Goal: Task Accomplishment & Management: Complete application form

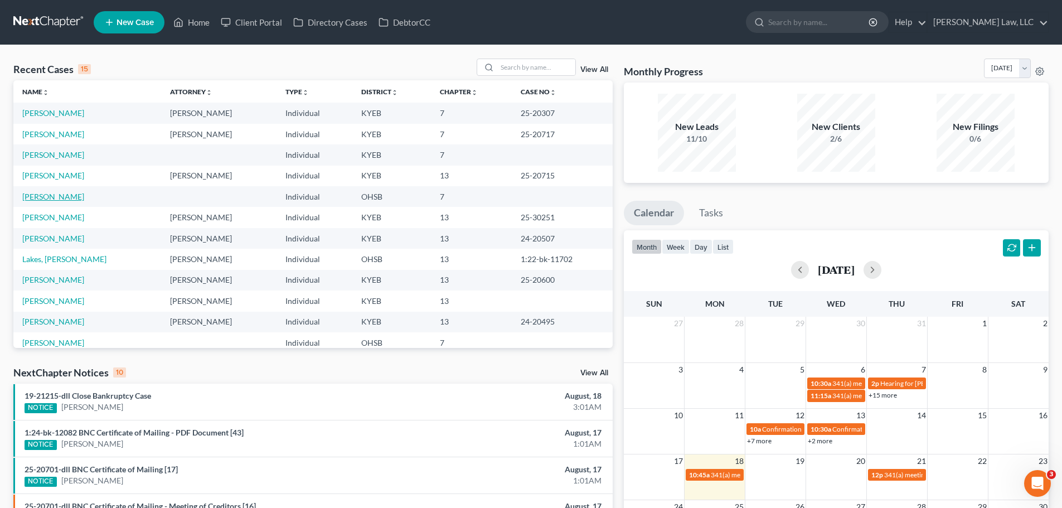
click at [49, 197] on link "[PERSON_NAME]" at bounding box center [53, 196] width 62 height 9
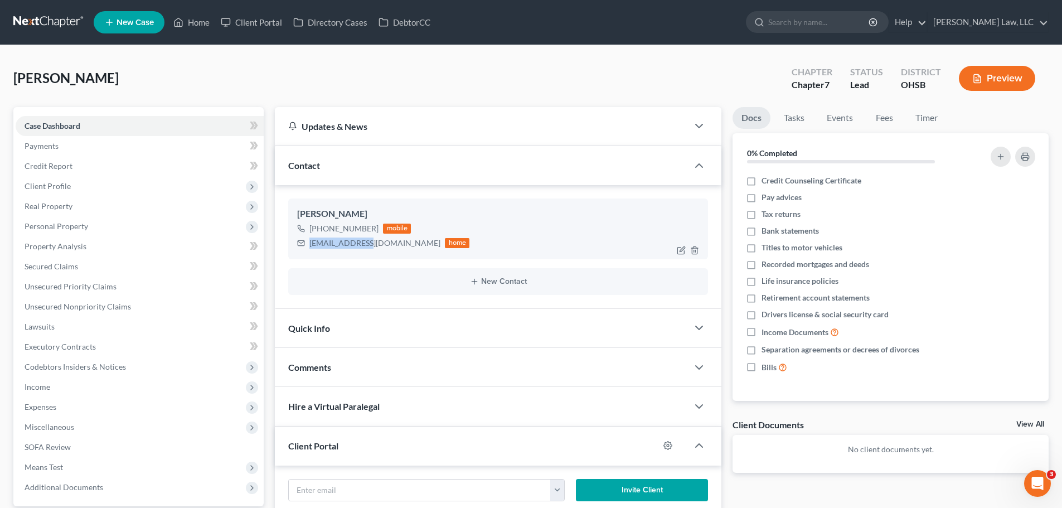
drag, startPoint x: 370, startPoint y: 243, endPoint x: 311, endPoint y: 246, distance: 59.2
click at [311, 246] on div "[EMAIL_ADDRESS][DOMAIN_NAME]" at bounding box center [374, 243] width 131 height 11
copy div "[EMAIL_ADDRESS][DOMAIN_NAME]"
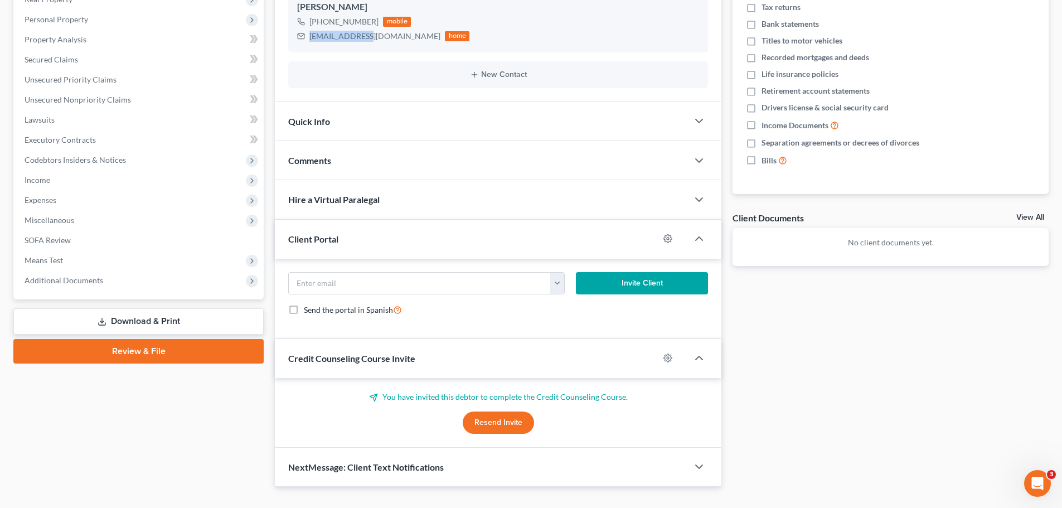
scroll to position [228, 0]
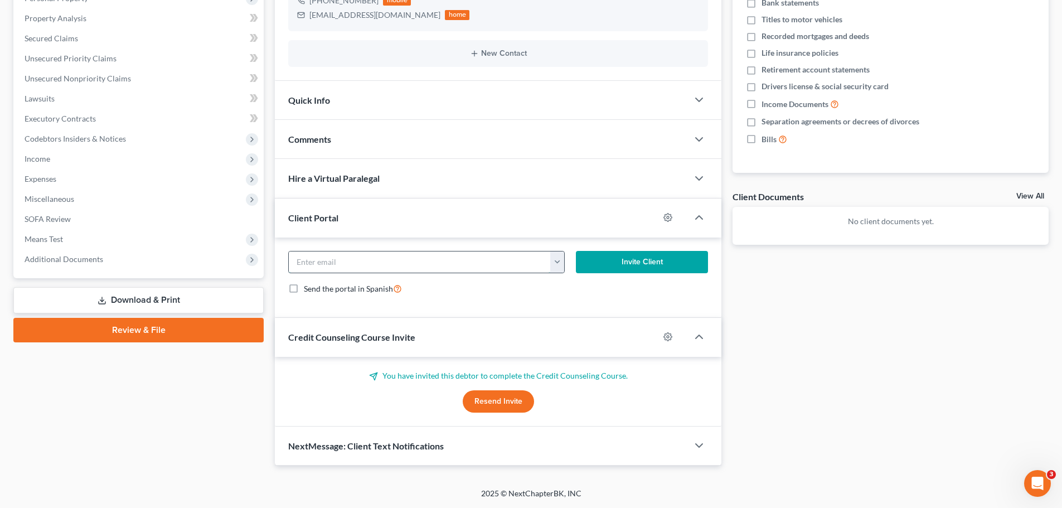
click at [340, 260] on input "email" at bounding box center [420, 261] width 262 height 21
paste input "[EMAIL_ADDRESS][DOMAIN_NAME]"
type input "[EMAIL_ADDRESS][DOMAIN_NAME]"
click at [626, 259] on button "Invite Client" at bounding box center [642, 262] width 133 height 22
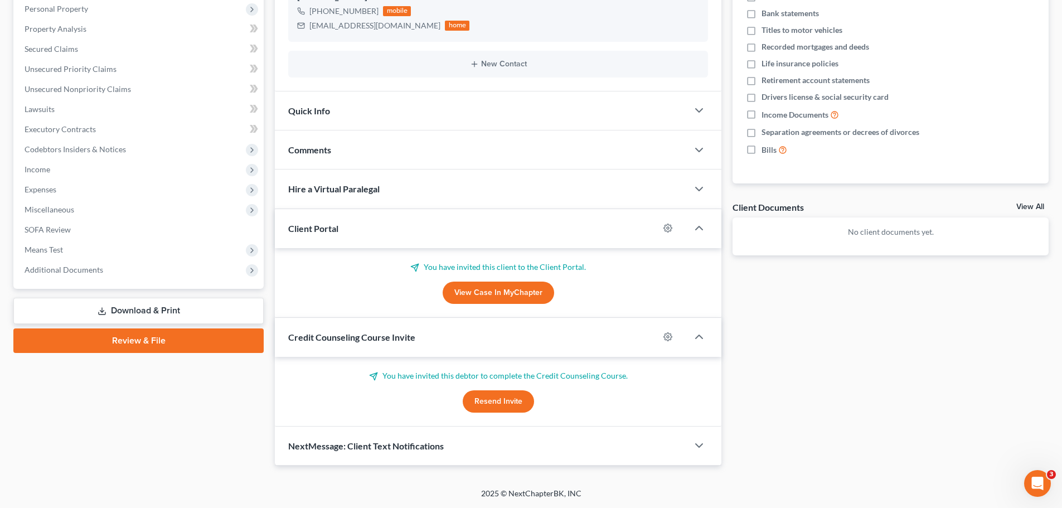
scroll to position [217, 0]
click at [512, 406] on button "Resend Invite" at bounding box center [498, 401] width 71 height 22
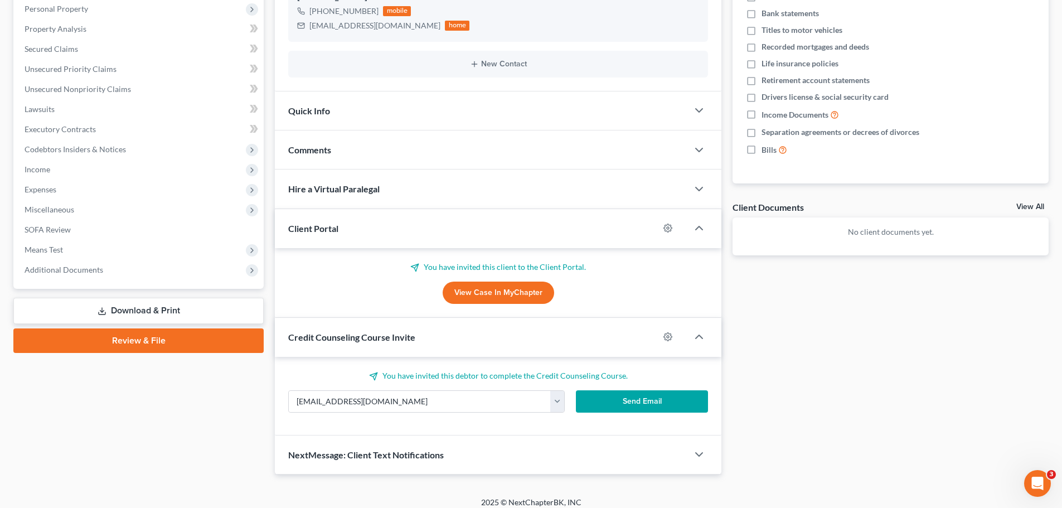
click at [598, 404] on button "Send Email" at bounding box center [642, 401] width 133 height 22
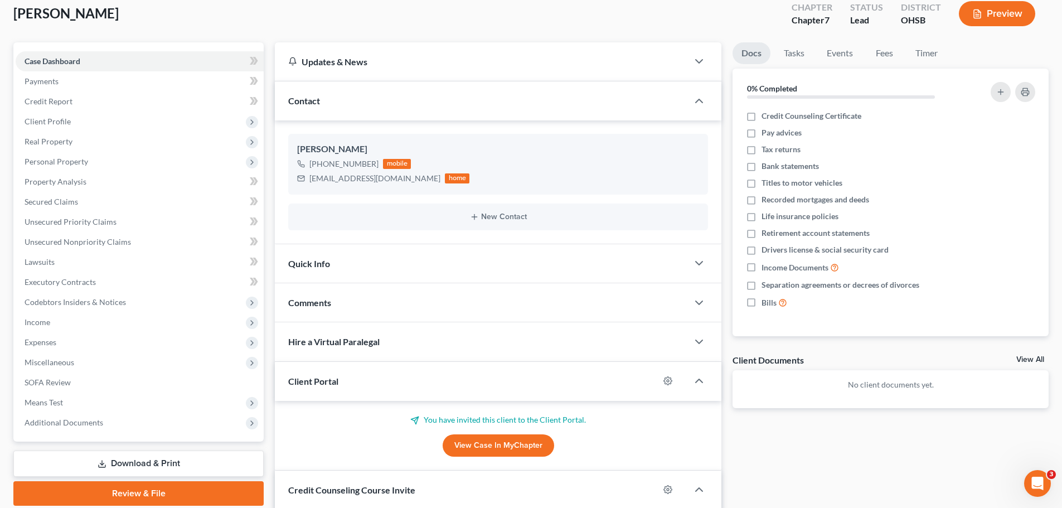
scroll to position [0, 0]
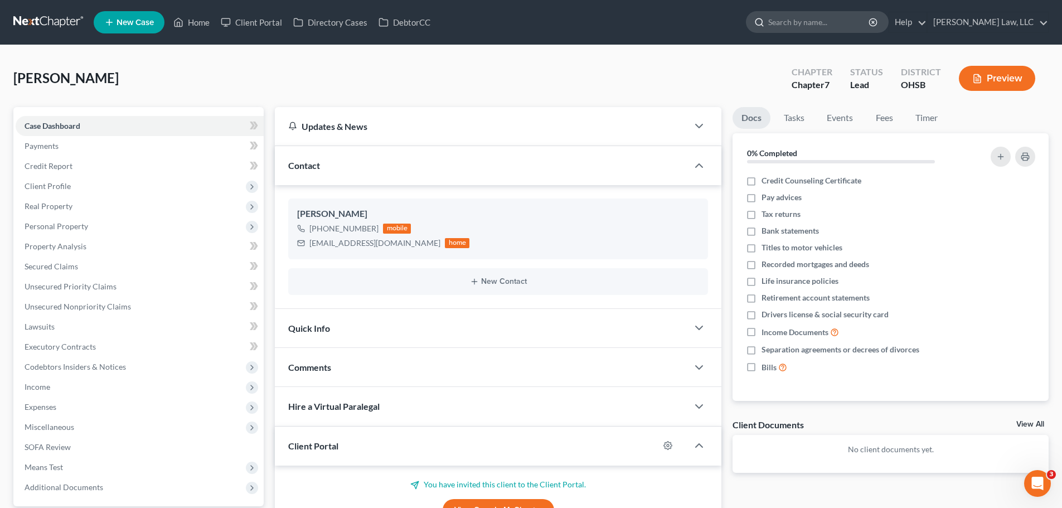
click at [797, 23] on input "search" at bounding box center [819, 22] width 102 height 21
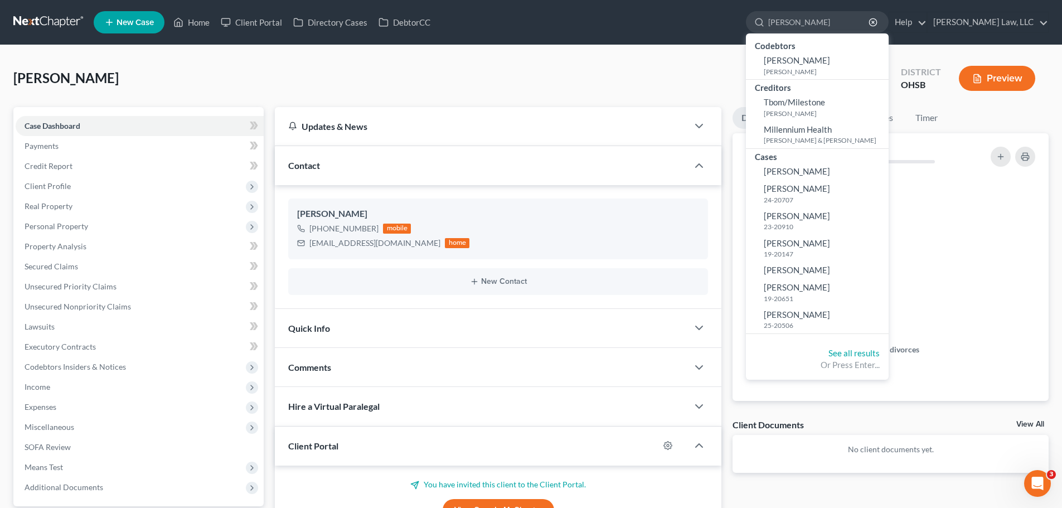
type input "[PERSON_NAME]"
click at [125, 30] on link "New Case" at bounding box center [129, 22] width 71 height 22
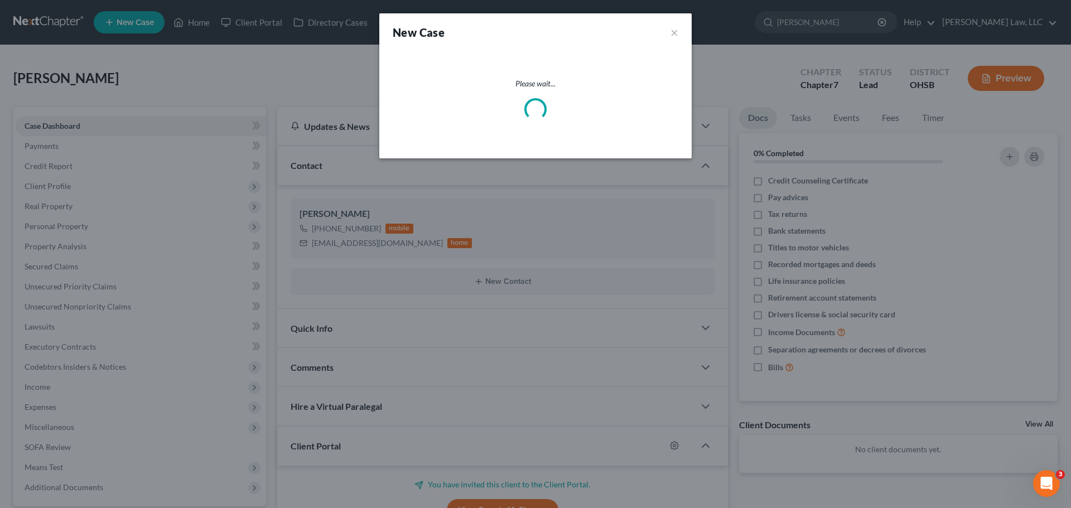
select select "32"
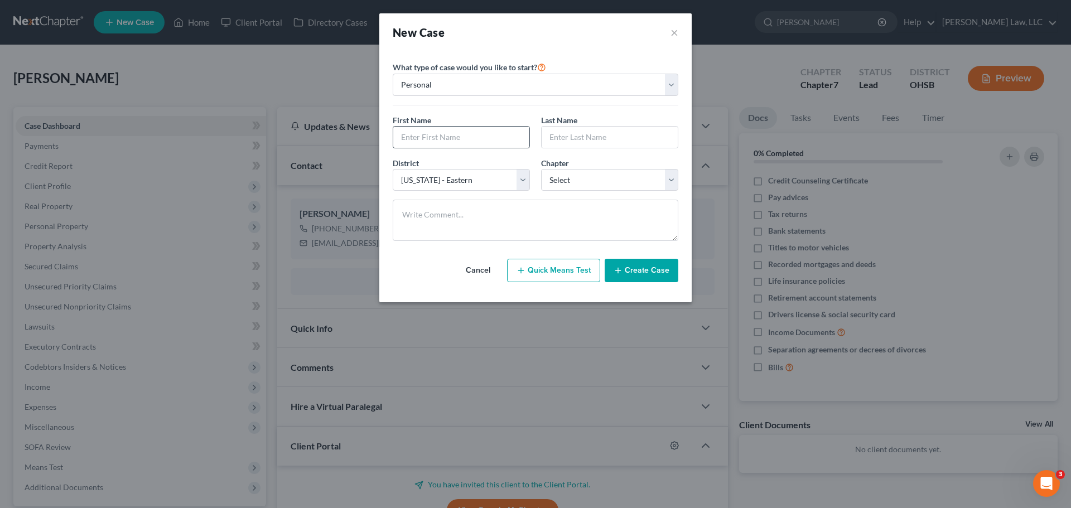
click at [446, 148] on div at bounding box center [461, 137] width 137 height 22
click at [446, 127] on input "text" at bounding box center [461, 137] width 136 height 21
type input "[PERSON_NAME]"
click at [571, 186] on select "Select 7 11 12 13" at bounding box center [609, 180] width 137 height 22
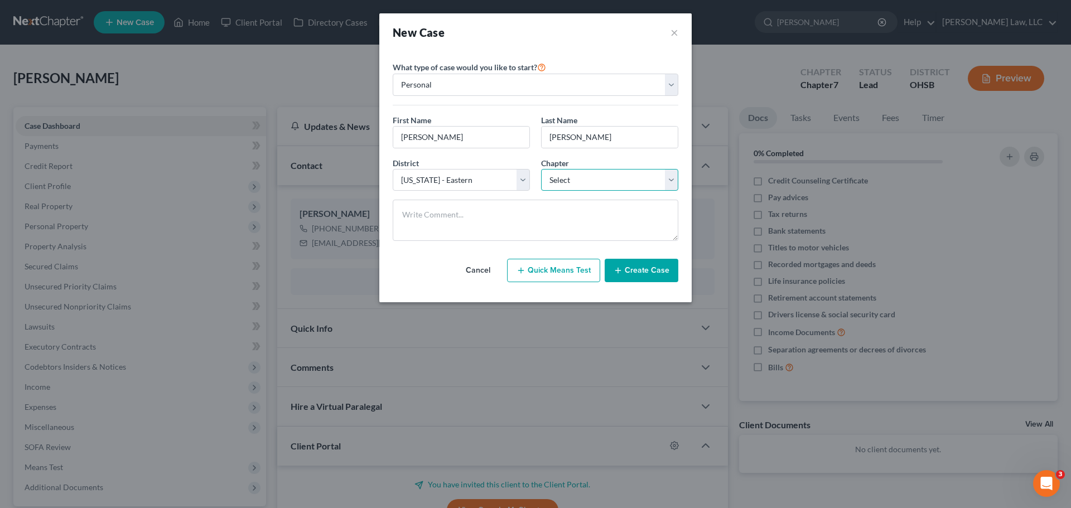
select select "3"
click at [541, 169] on select "Select 7 11 12 13" at bounding box center [609, 180] width 137 height 22
click at [494, 217] on textarea at bounding box center [535, 220] width 285 height 41
type textarea "[PERSON_NAME] Referral"
click at [661, 281] on button "Create Case" at bounding box center [641, 270] width 74 height 23
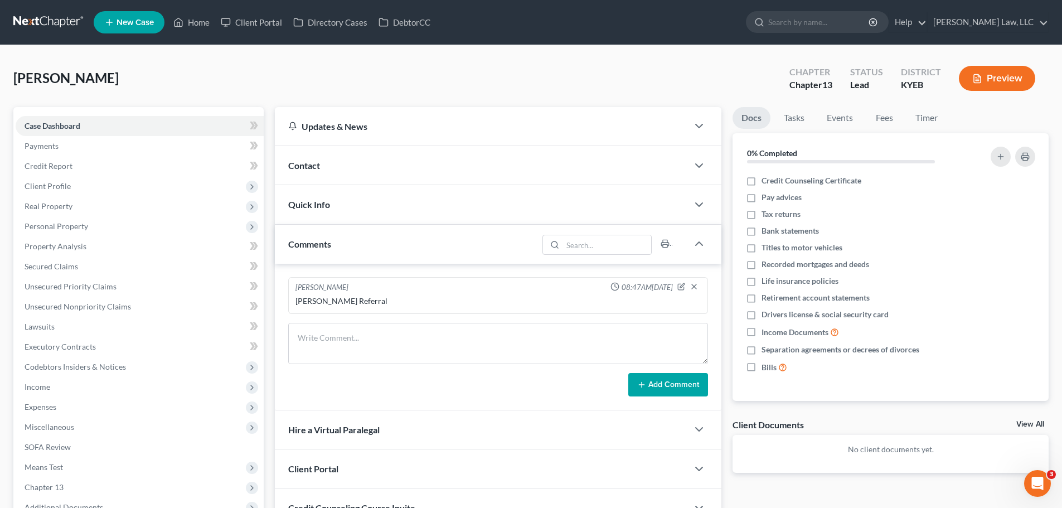
click at [297, 163] on span "Contact" at bounding box center [304, 165] width 32 height 11
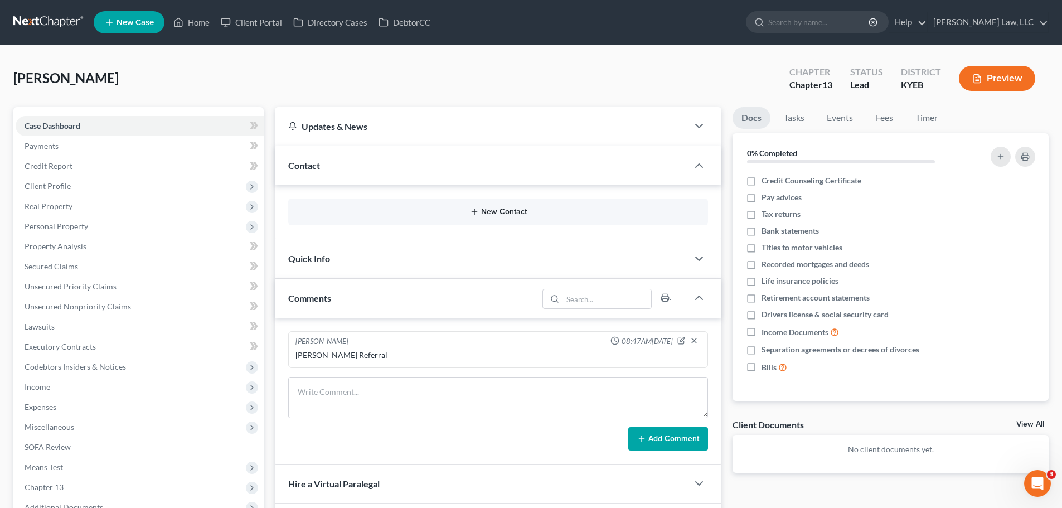
click at [469, 211] on button "New Contact" at bounding box center [498, 211] width 402 height 9
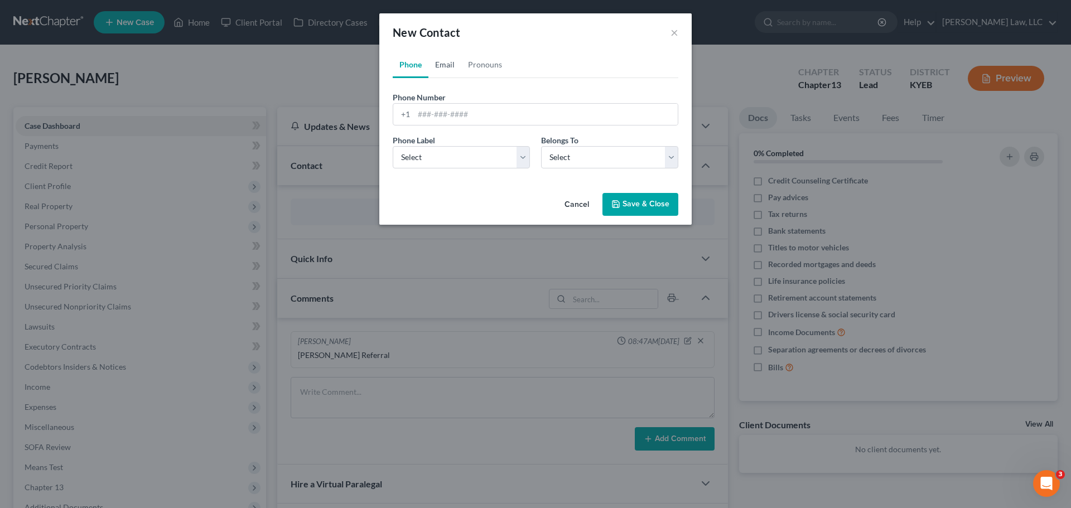
click at [439, 71] on link "Email" at bounding box center [444, 64] width 33 height 27
click at [434, 122] on input "email" at bounding box center [546, 114] width 264 height 21
paste input "[EMAIL_ADDRESS][DOMAIN_NAME]"
type input "[EMAIL_ADDRESS][DOMAIN_NAME]"
click at [437, 159] on select "Select Home Work Other" at bounding box center [461, 157] width 137 height 22
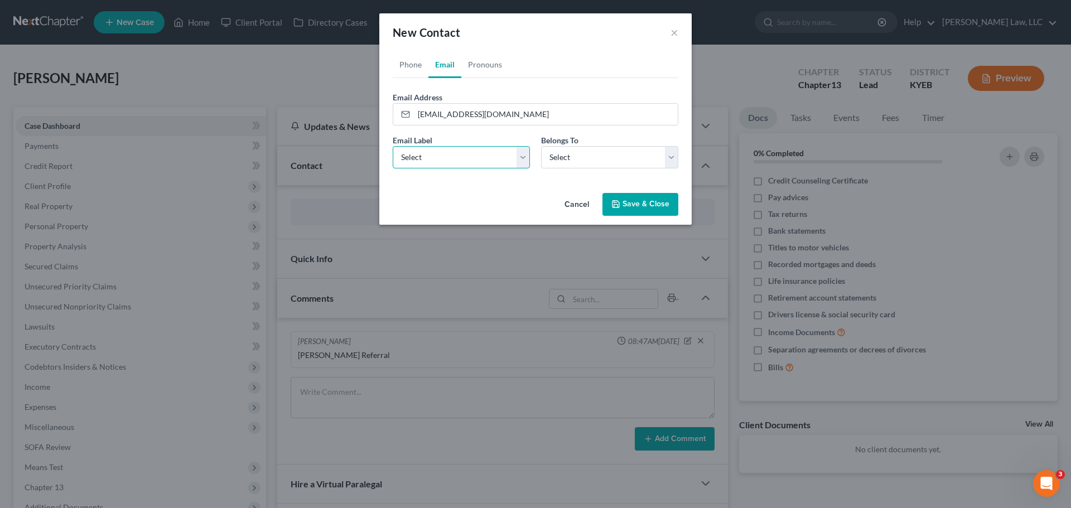
select select "0"
click at [393, 146] on select "Select Home Work Other" at bounding box center [461, 157] width 137 height 22
click at [554, 161] on select "Select Client Other" at bounding box center [609, 157] width 137 height 22
select select "0"
click at [541, 146] on select "Select Client Other" at bounding box center [609, 157] width 137 height 22
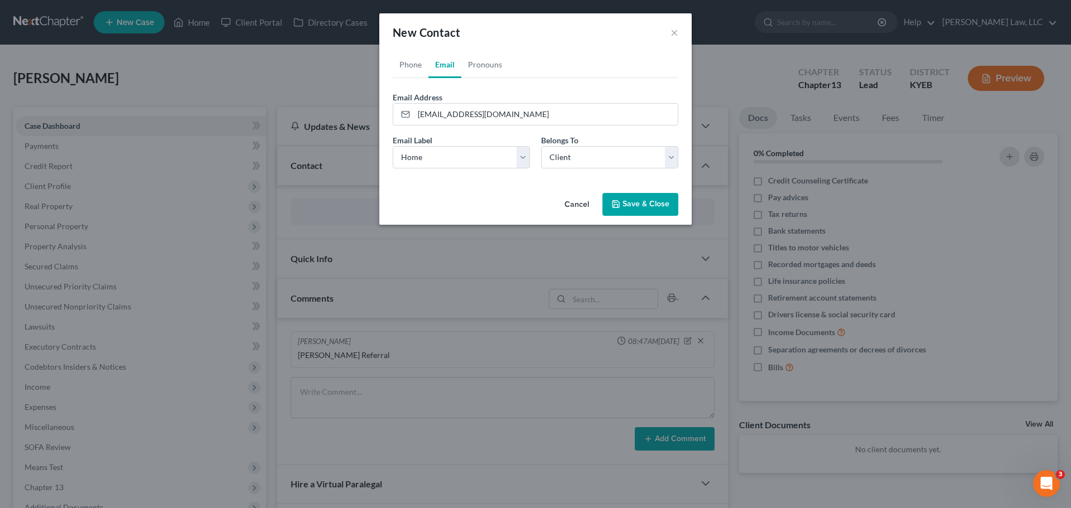
click at [650, 208] on button "Save & Close" at bounding box center [640, 204] width 76 height 23
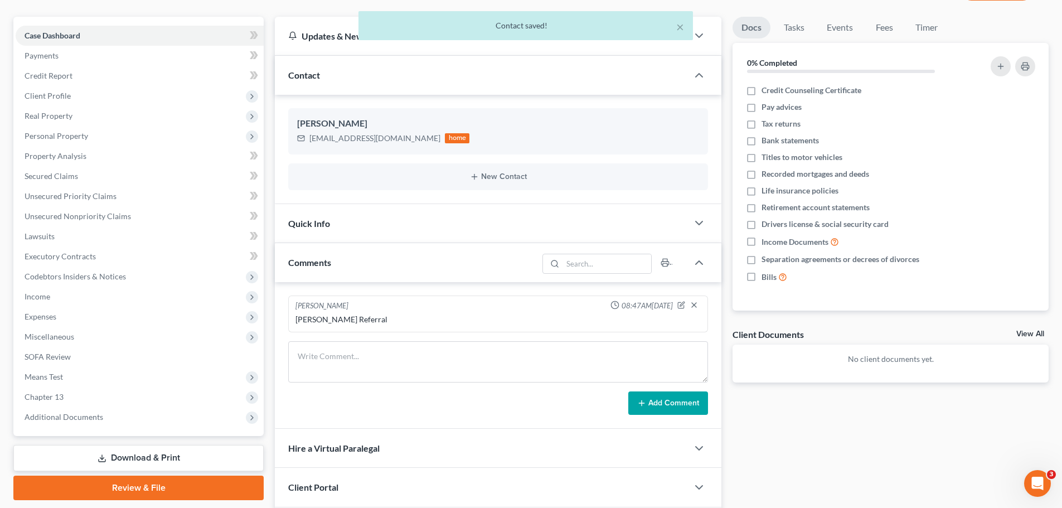
scroll to position [210, 0]
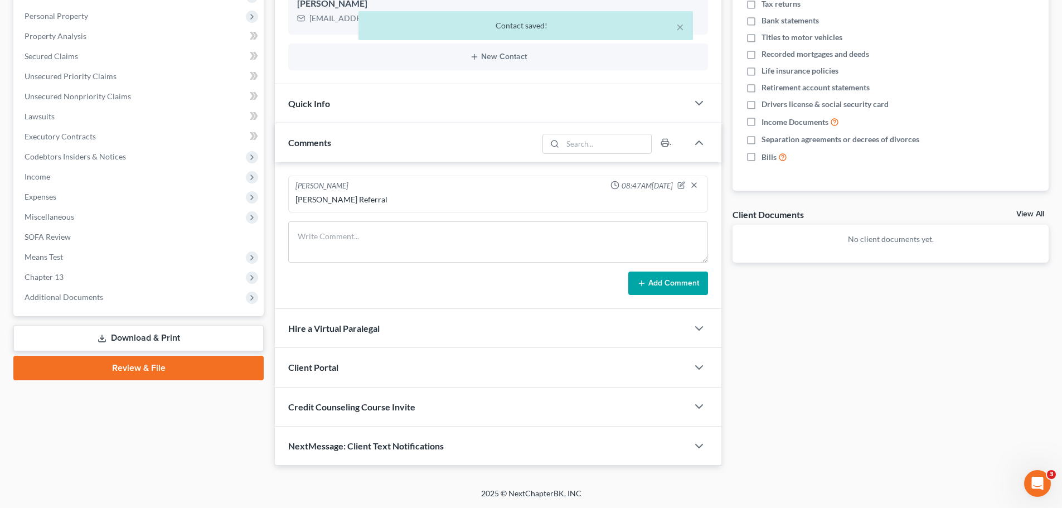
click at [328, 369] on span "Client Portal" at bounding box center [313, 367] width 50 height 11
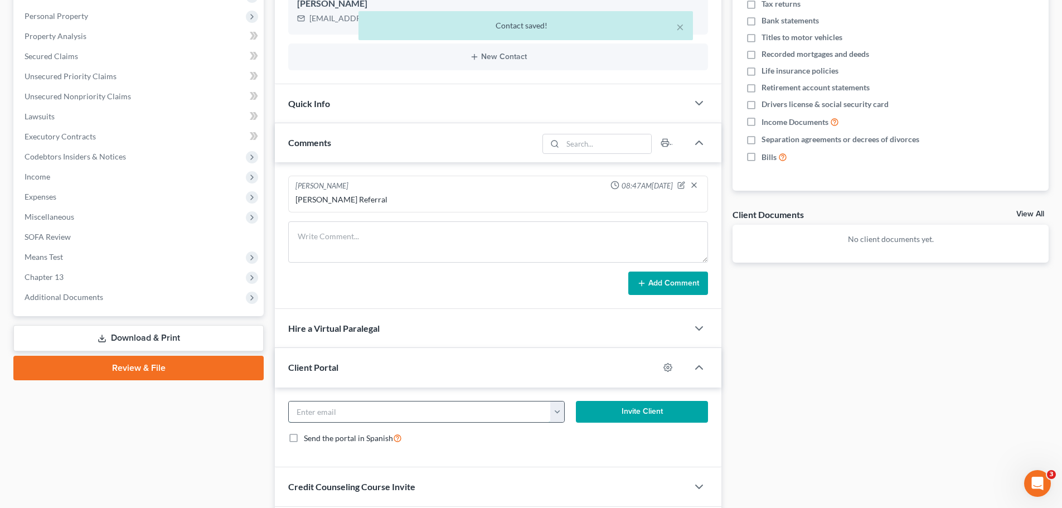
click at [331, 408] on input "email" at bounding box center [420, 411] width 262 height 21
paste input "[EMAIL_ADDRESS][DOMAIN_NAME]"
type input "[EMAIL_ADDRESS][DOMAIN_NAME]"
click at [634, 417] on button "Invite Client" at bounding box center [642, 412] width 133 height 22
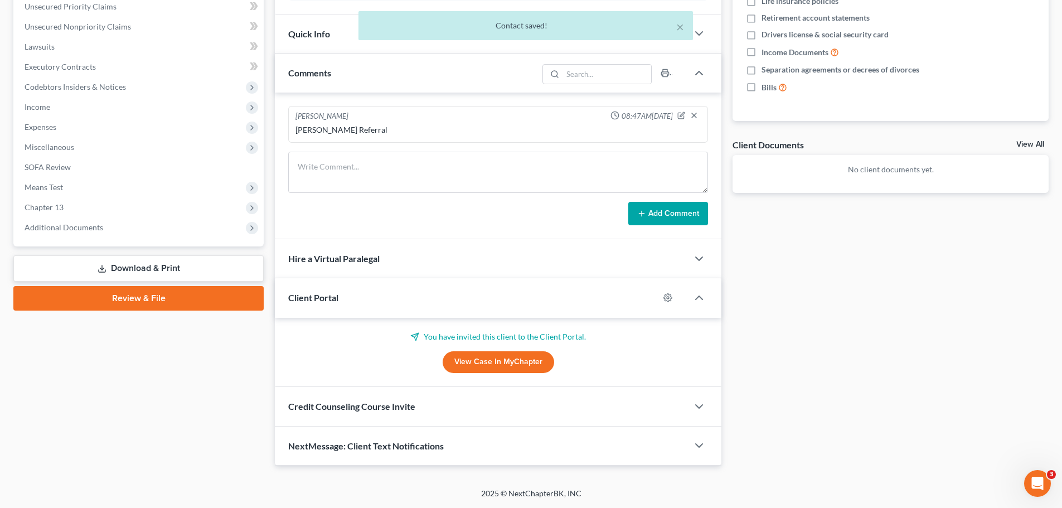
click at [351, 404] on span "Credit Counseling Course Invite" at bounding box center [351, 406] width 127 height 11
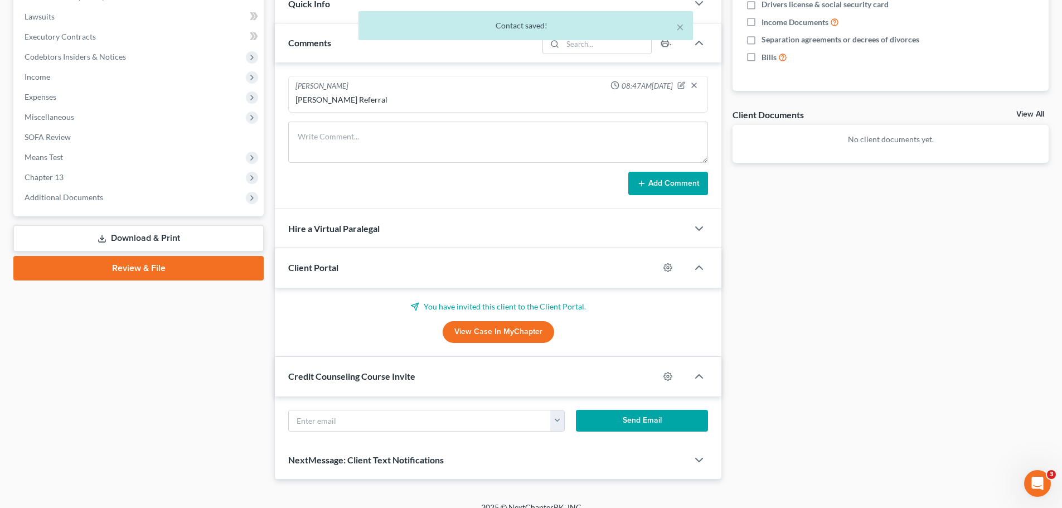
scroll to position [333, 0]
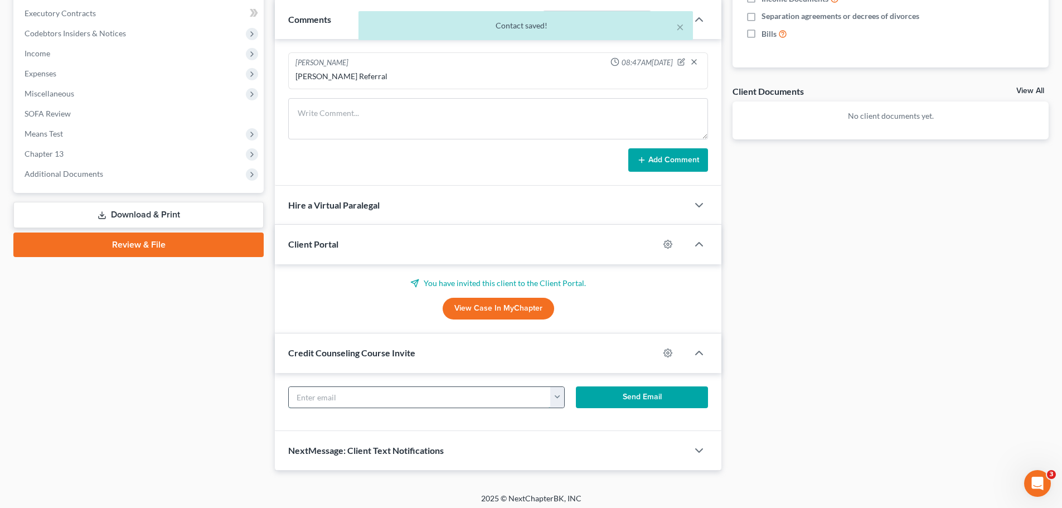
click at [353, 398] on input "text" at bounding box center [420, 397] width 262 height 21
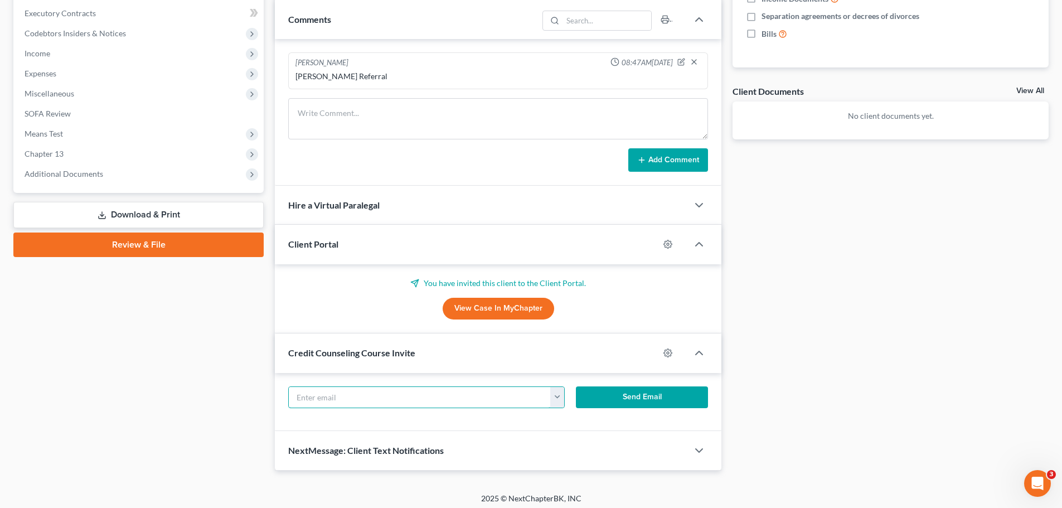
paste input "[EMAIL_ADDRESS][DOMAIN_NAME]"
type input "[EMAIL_ADDRESS][DOMAIN_NAME]"
click at [632, 395] on button "Send Email" at bounding box center [642, 397] width 133 height 22
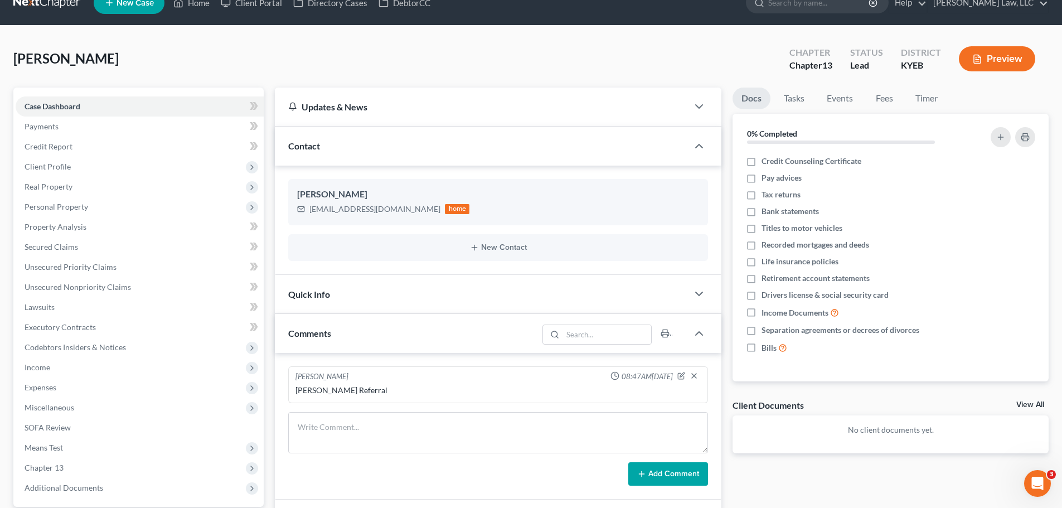
scroll to position [0, 0]
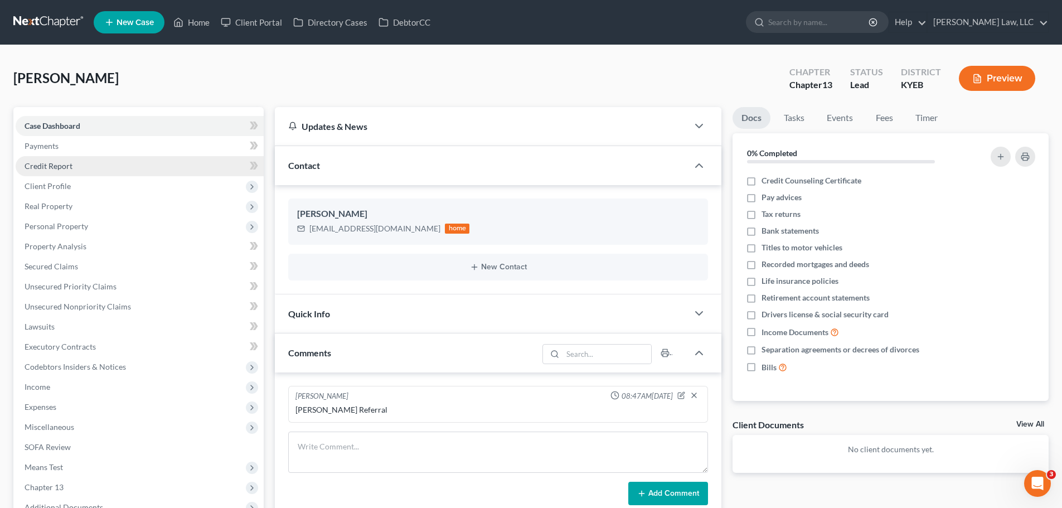
click at [49, 166] on span "Credit Report" at bounding box center [49, 165] width 48 height 9
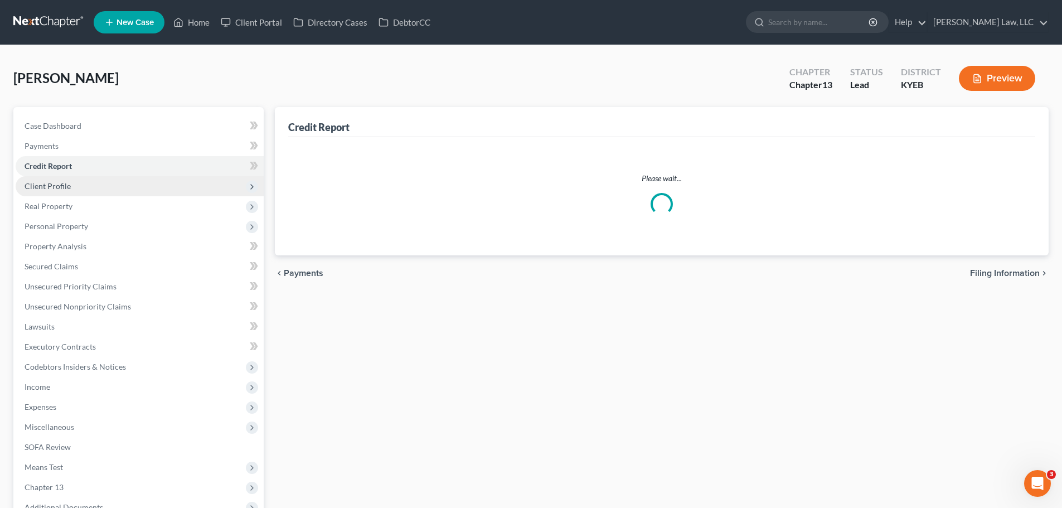
click at [55, 187] on span "Client Profile" at bounding box center [48, 185] width 46 height 9
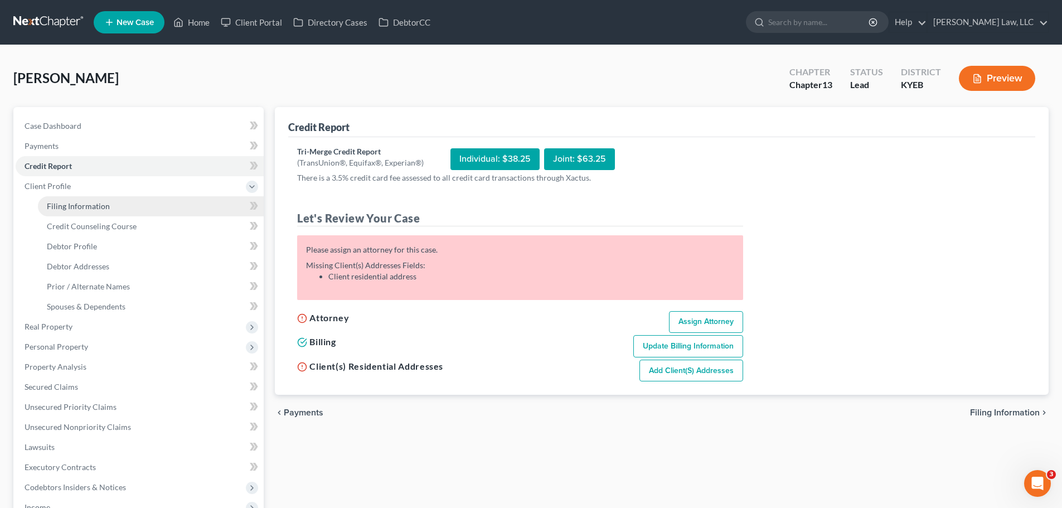
click at [75, 210] on span "Filing Information" at bounding box center [78, 205] width 63 height 9
select select "1"
select select "0"
select select "3"
select select "32"
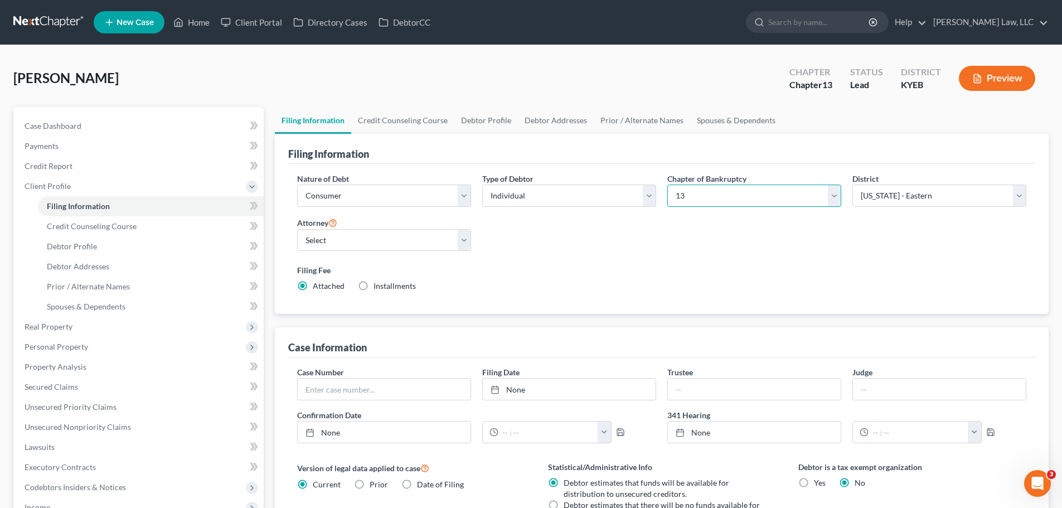
click at [685, 190] on select "Select 7 11 12 13" at bounding box center [754, 196] width 174 height 22
select select "0"
click at [667, 185] on select "Select 7 11 12 13" at bounding box center [754, 196] width 174 height 22
click at [684, 236] on div "Nature of Debt Select Business Consumer Other Nature of Business Select Clearin…" at bounding box center [662, 237] width 740 height 128
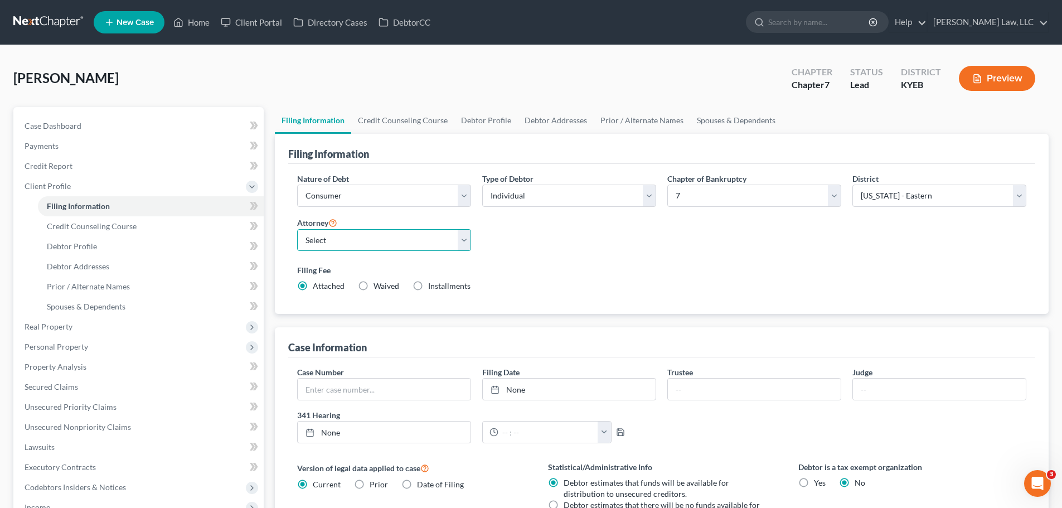
click at [338, 244] on select "Select [PERSON_NAME] - KYEB [PERSON_NAME] - OHSB [PERSON_NAME] - KYEB [PERSON_N…" at bounding box center [384, 240] width 174 height 22
select select "0"
click at [297, 229] on select "Select [PERSON_NAME] - KYEB [PERSON_NAME] - OHSB [PERSON_NAME] - KYEB [PERSON_N…" at bounding box center [384, 240] width 174 height 22
